Goal: Task Accomplishment & Management: Use online tool/utility

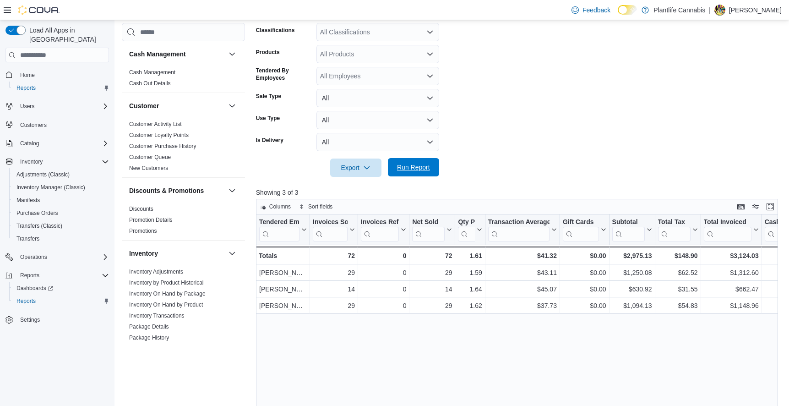
scroll to position [183, 0]
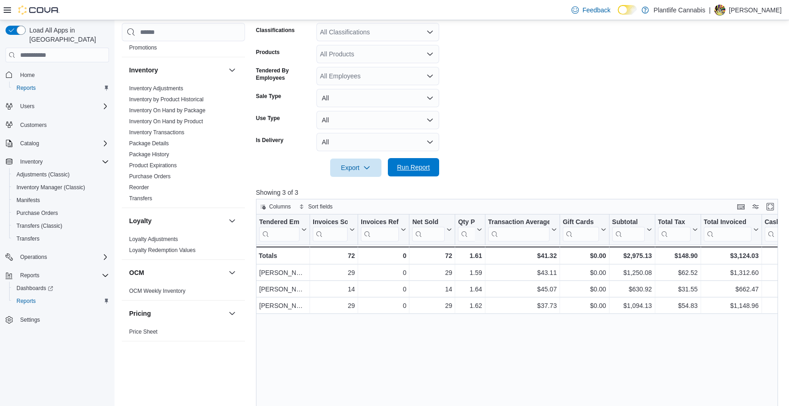
click at [431, 175] on span "Run Report" at bounding box center [413, 167] width 40 height 18
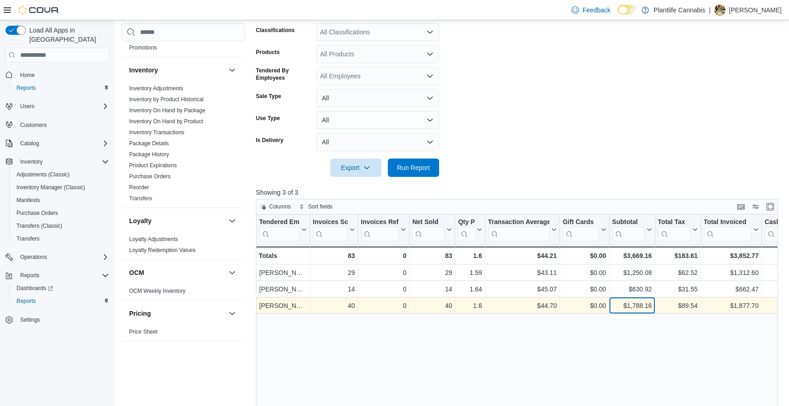
click at [632, 307] on div "$1,788.16" at bounding box center [631, 305] width 40 height 11
click at [633, 307] on div "$1,788.16" at bounding box center [631, 305] width 40 height 11
copy div "1,788.16"
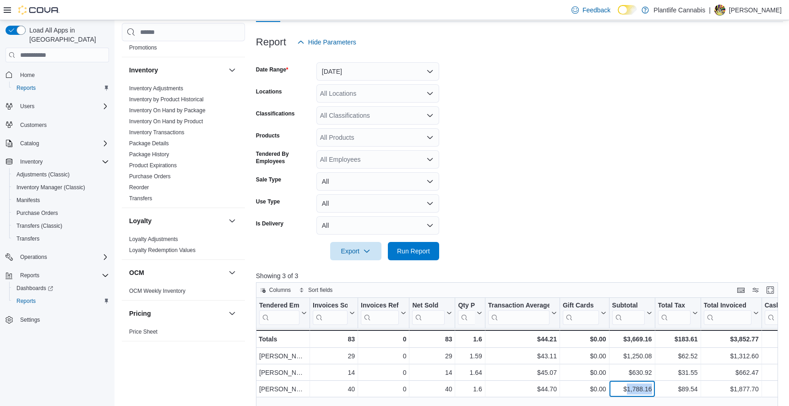
scroll to position [92, 0]
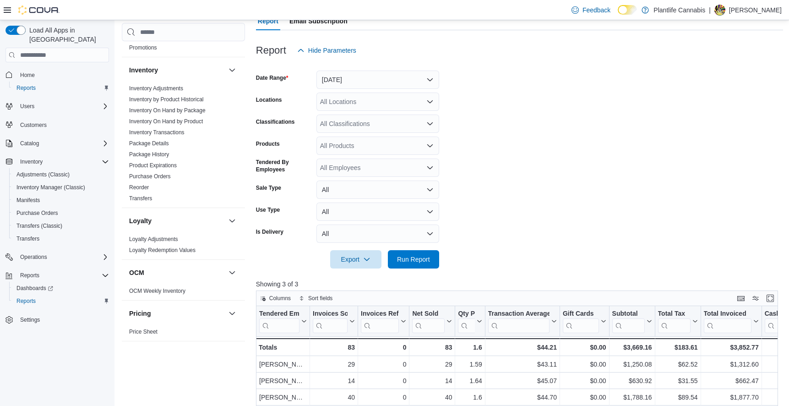
click at [385, 124] on div "All Classifications" at bounding box center [377, 123] width 123 height 18
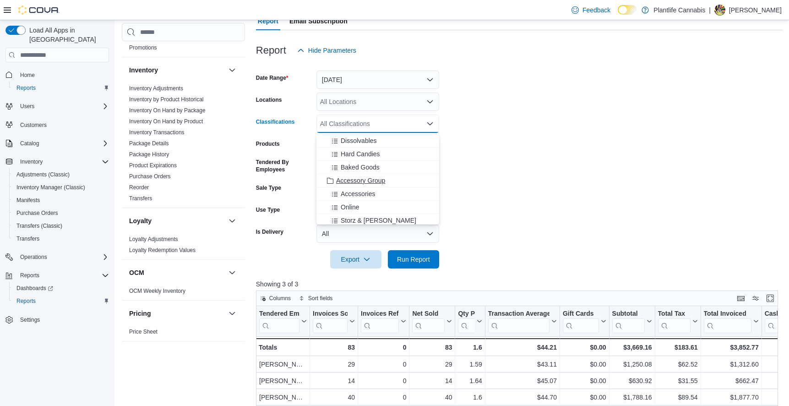
click at [384, 177] on span "Accessory Group" at bounding box center [360, 180] width 49 height 9
click at [406, 258] on span "Run Report" at bounding box center [413, 258] width 33 height 9
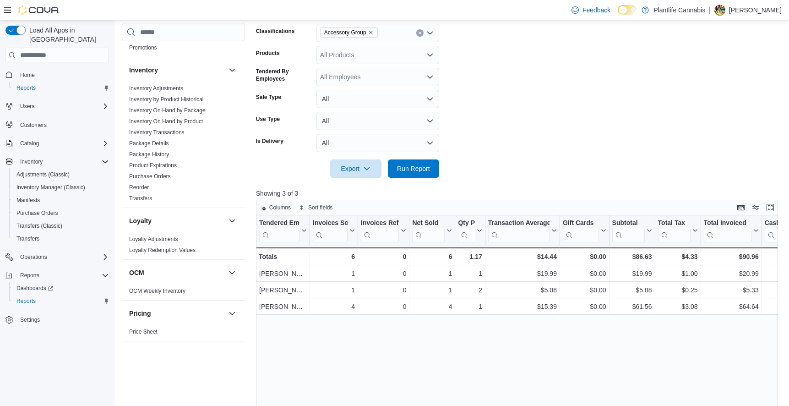
scroll to position [183, 0]
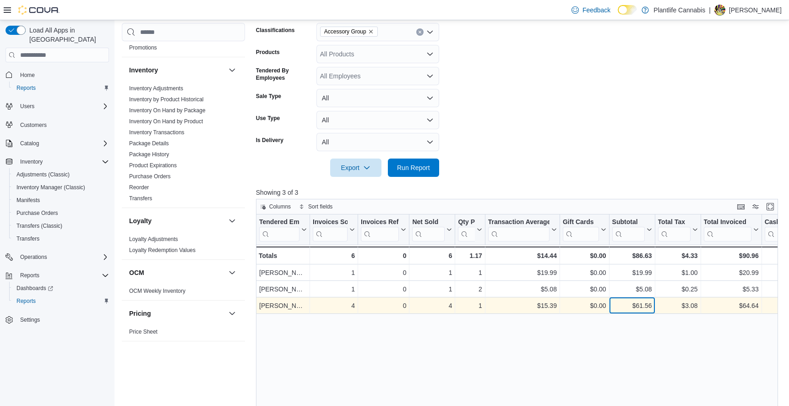
click at [641, 307] on div "$61.56" at bounding box center [631, 305] width 40 height 11
copy div "61.56"
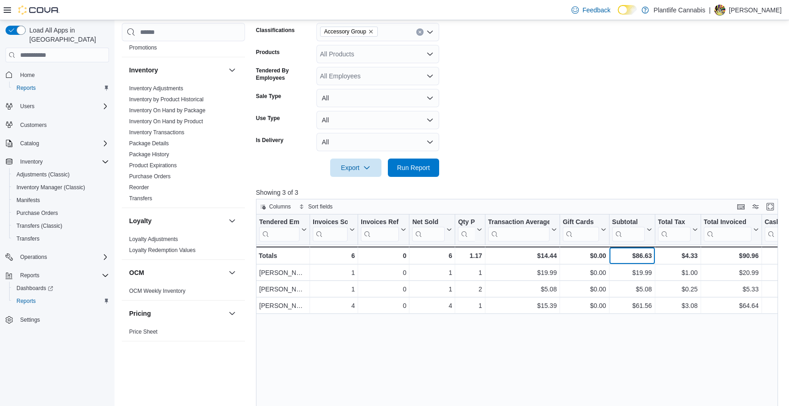
click at [637, 254] on div "$86.63" at bounding box center [631, 255] width 40 height 11
click at [638, 254] on div "$86.63" at bounding box center [631, 255] width 40 height 11
copy div "86.63"
click at [421, 34] on icon "Clear input" at bounding box center [420, 32] width 4 height 4
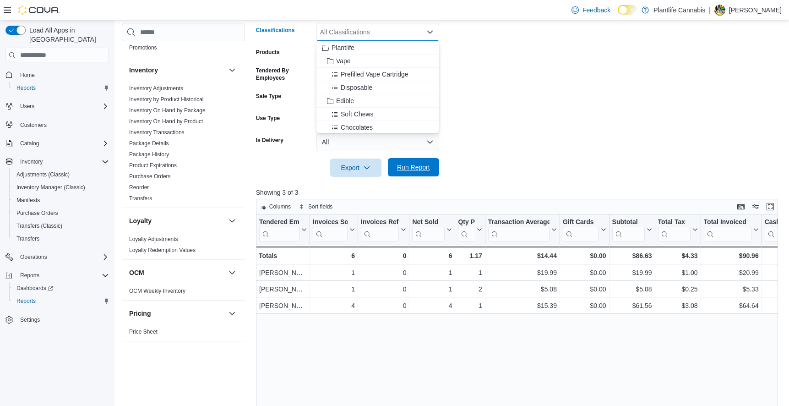
click at [407, 170] on span "Run Report" at bounding box center [413, 166] width 33 height 9
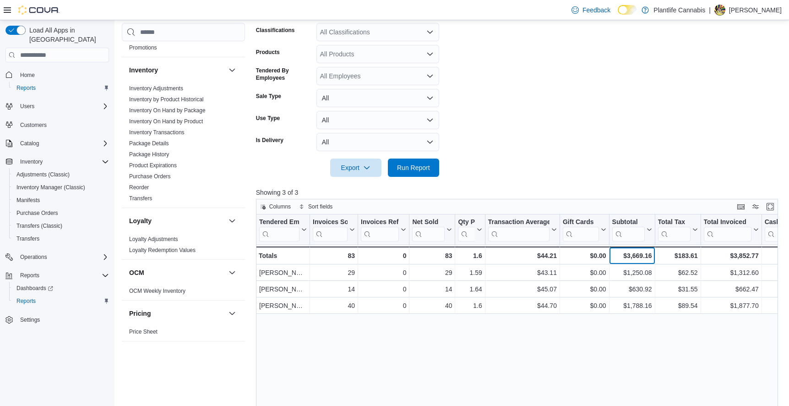
click at [645, 256] on div "$3,669.16" at bounding box center [631, 255] width 40 height 11
copy div "3,669.16"
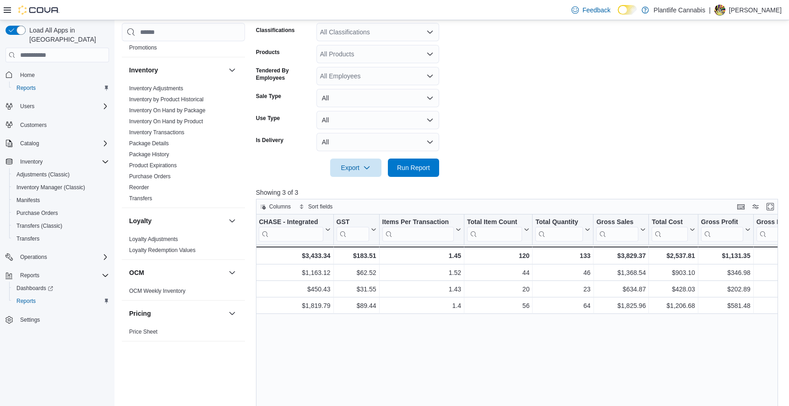
scroll to position [0, 637]
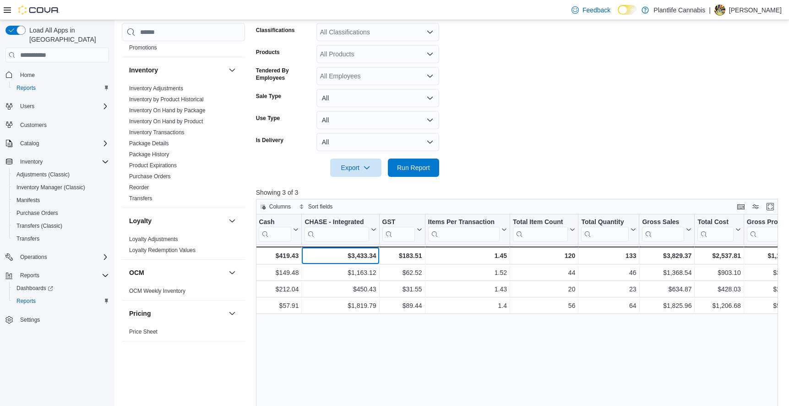
click at [356, 254] on div "$3,433.34" at bounding box center [339, 255] width 71 height 11
copy div "3,433.34"
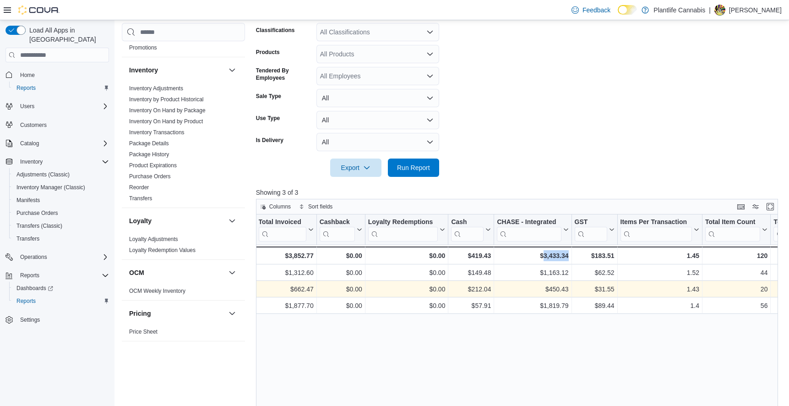
scroll to position [0, 399]
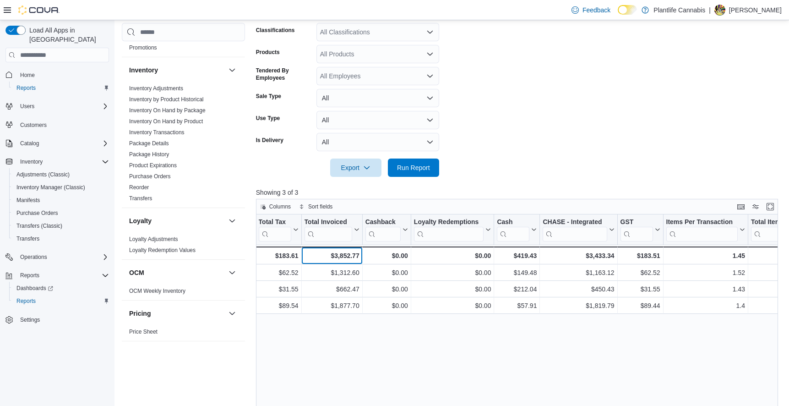
click at [346, 256] on div "$3,852.77" at bounding box center [331, 255] width 55 height 11
copy div "3,852.77"
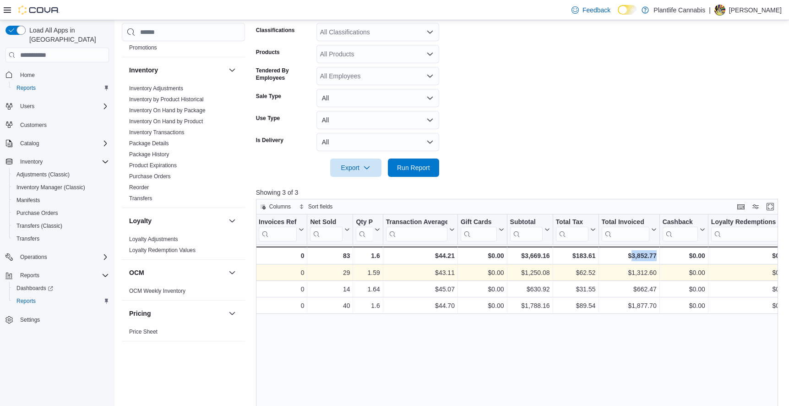
scroll to position [0, 0]
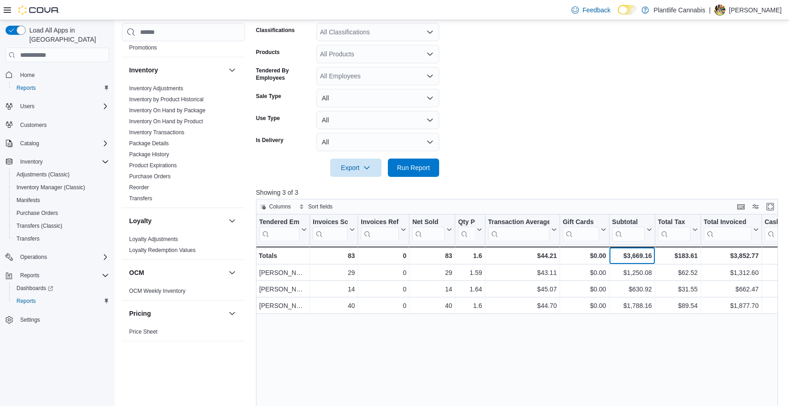
click at [641, 249] on div "$3,669.16 - Subtotal, column 8, row 4" at bounding box center [632, 255] width 46 height 18
click at [641, 253] on div "$3,669.16" at bounding box center [631, 255] width 40 height 11
copy div "3,669.16"
